Goal: Information Seeking & Learning: Learn about a topic

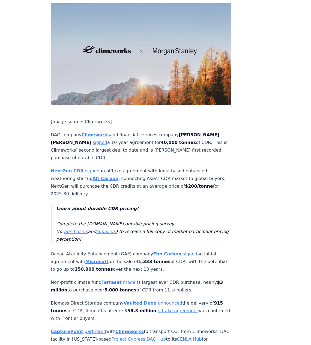
scroll to position [437, 0]
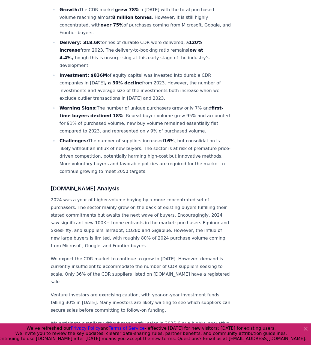
scroll to position [273, 0]
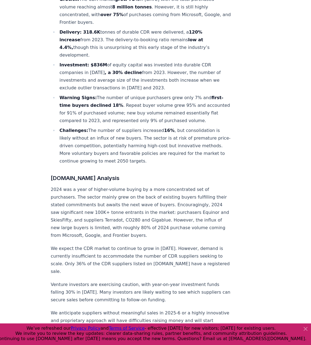
click at [307, 330] on icon at bounding box center [305, 328] width 3 height 3
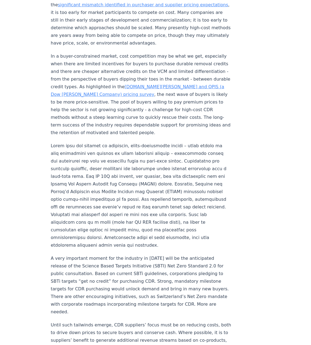
scroll to position [581, 0]
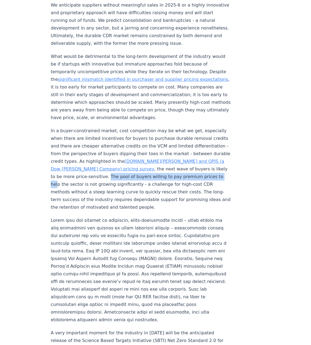
drag, startPoint x: 94, startPoint y: 151, endPoint x: 204, endPoint y: 155, distance: 109.8
click at [204, 155] on p "In a buyer-constrained market, cost competition may be what we get, especially …" at bounding box center [141, 169] width 181 height 84
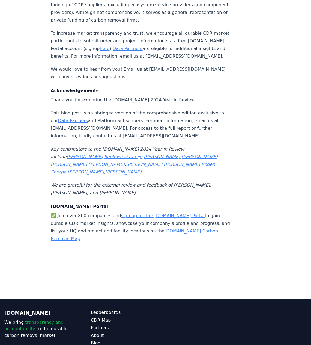
scroll to position [5764, 0]
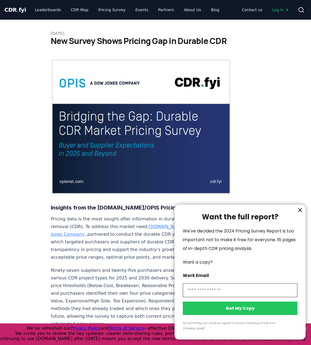
click at [301, 213] on icon "information" at bounding box center [300, 210] width 7 height 7
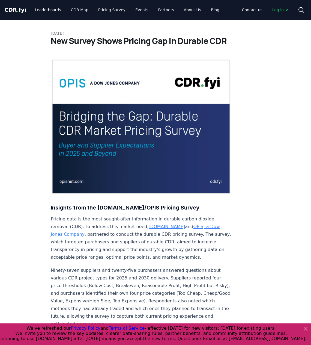
click at [307, 326] on icon at bounding box center [306, 328] width 7 height 7
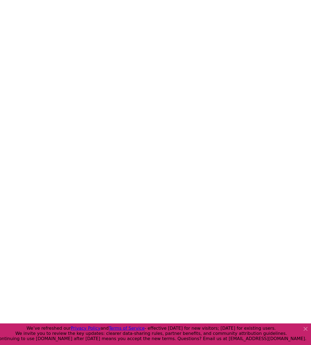
scroll to position [109, 0]
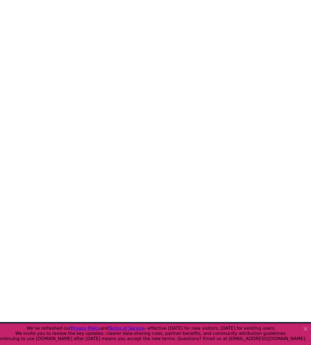
click at [307, 329] on icon at bounding box center [306, 328] width 7 height 7
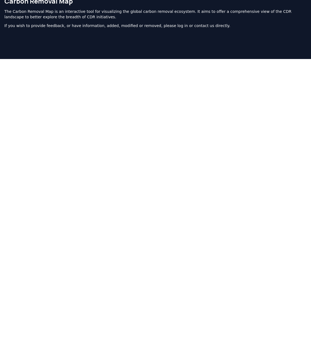
scroll to position [0, 0]
